Goal: Task Accomplishment & Management: Manage account settings

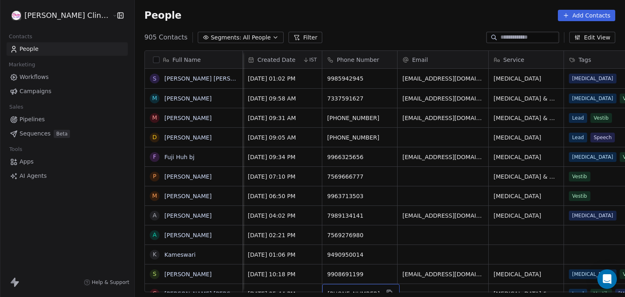
scroll to position [255, 509]
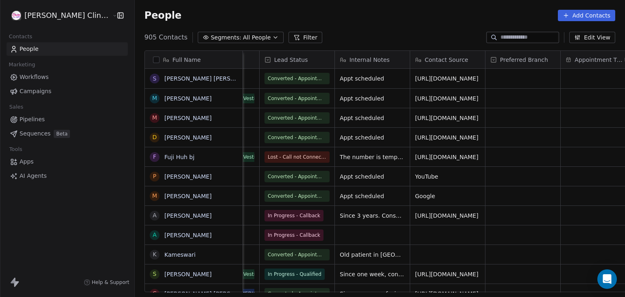
scroll to position [0, 293]
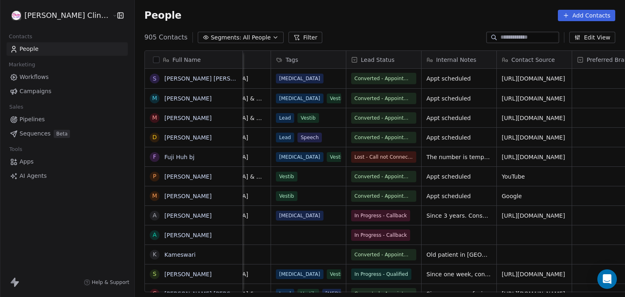
click at [393, 19] on div "People Add Contacts" at bounding box center [379, 15] width 471 height 11
click at [427, 26] on div "People Add Contacts" at bounding box center [380, 15] width 490 height 31
